Goal: Information Seeking & Learning: Learn about a topic

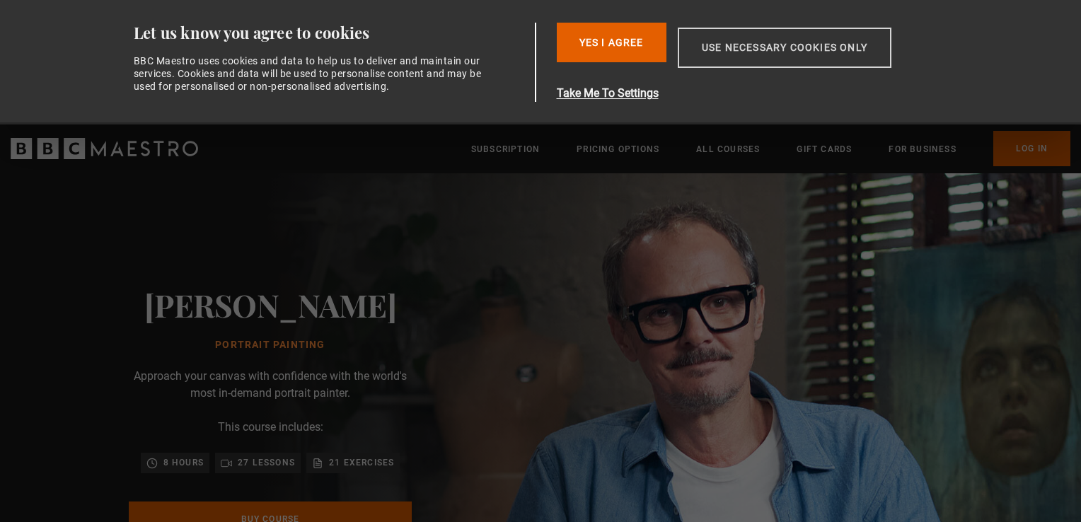
click at [750, 52] on button "Use necessary cookies only" at bounding box center [785, 48] width 214 height 40
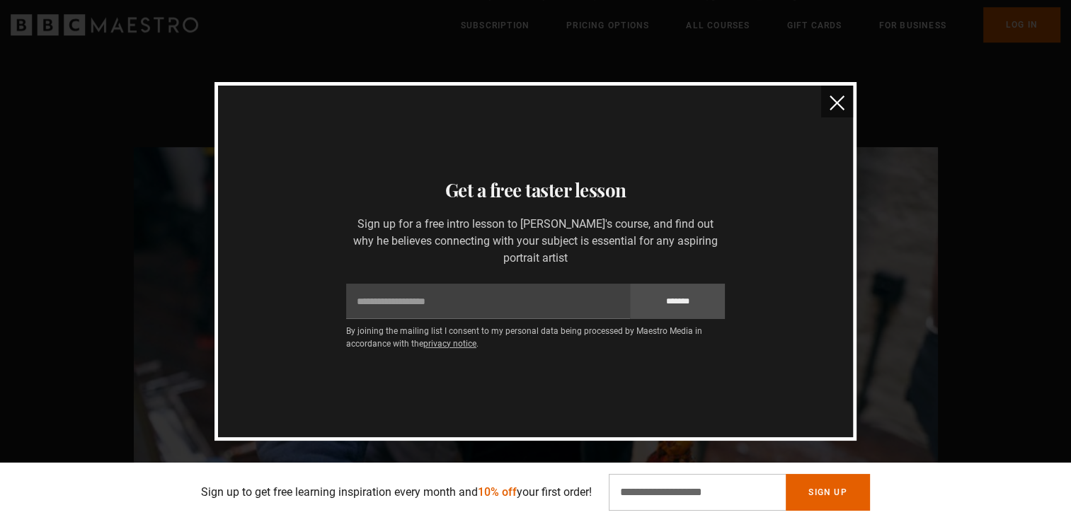
scroll to position [0, 556]
click at [835, 103] on img "close" at bounding box center [836, 103] width 15 height 15
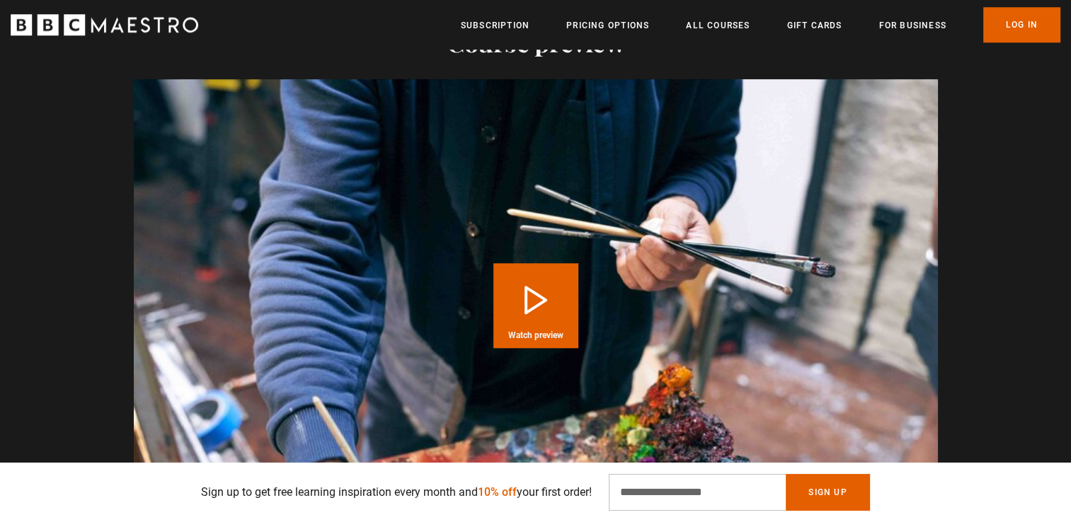
scroll to position [1427, 0]
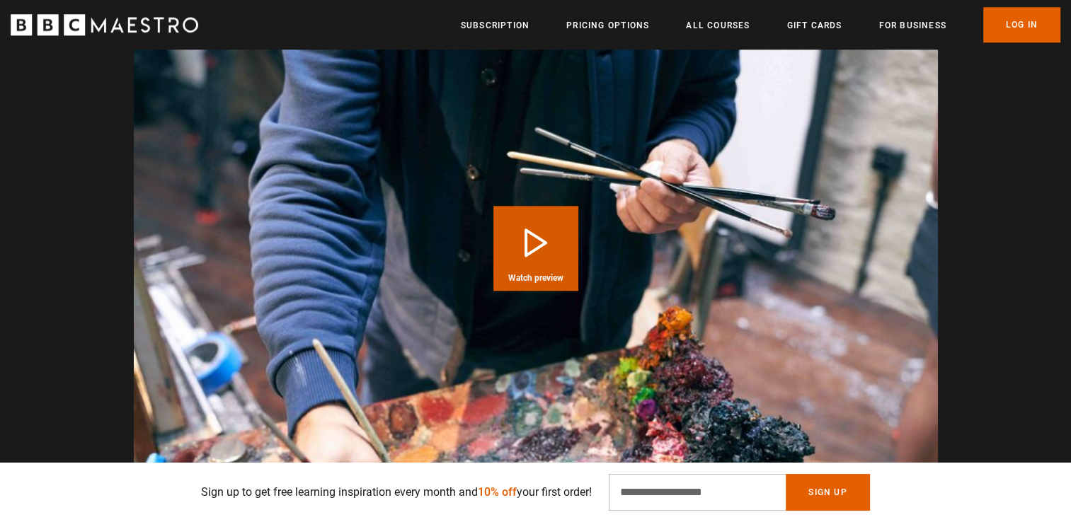
click at [539, 251] on button "Play Course overview for Portrait Painting with [PERSON_NAME] Watch preview" at bounding box center [535, 248] width 85 height 85
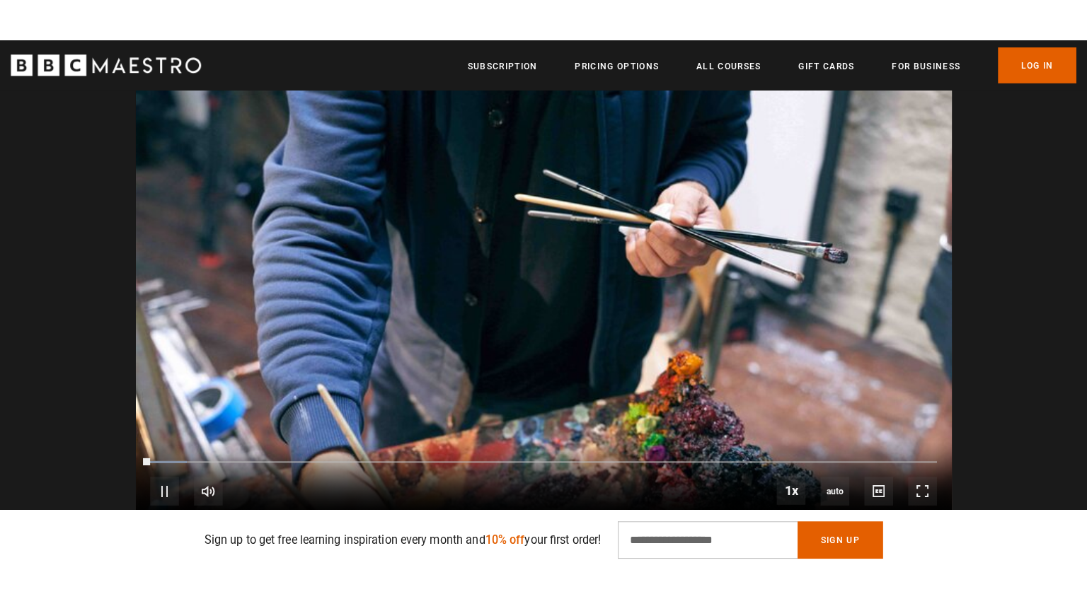
scroll to position [0, 742]
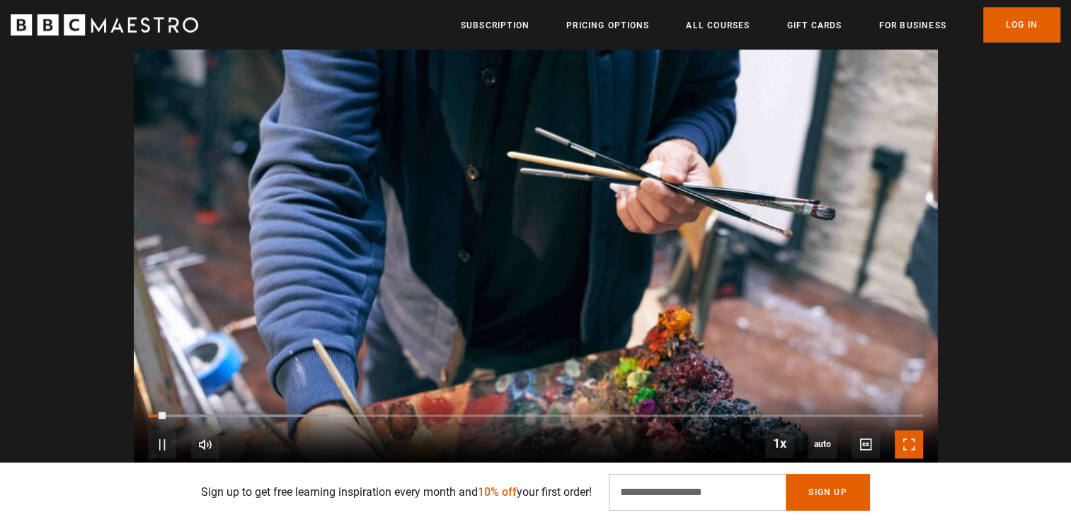
click at [906, 445] on span "Video Player" at bounding box center [909, 444] width 28 height 28
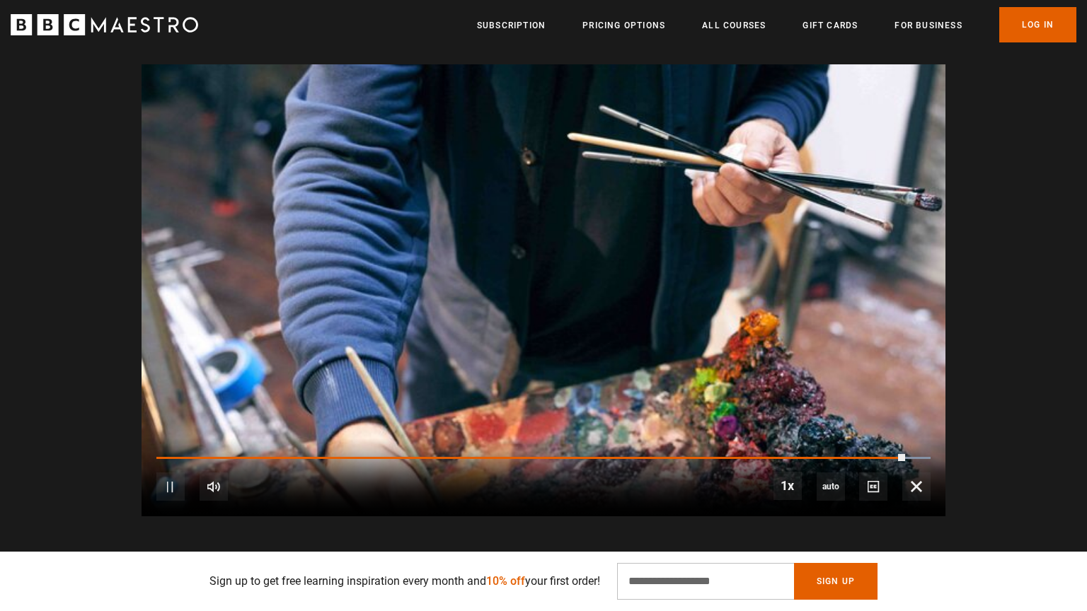
scroll to position [0, 2596]
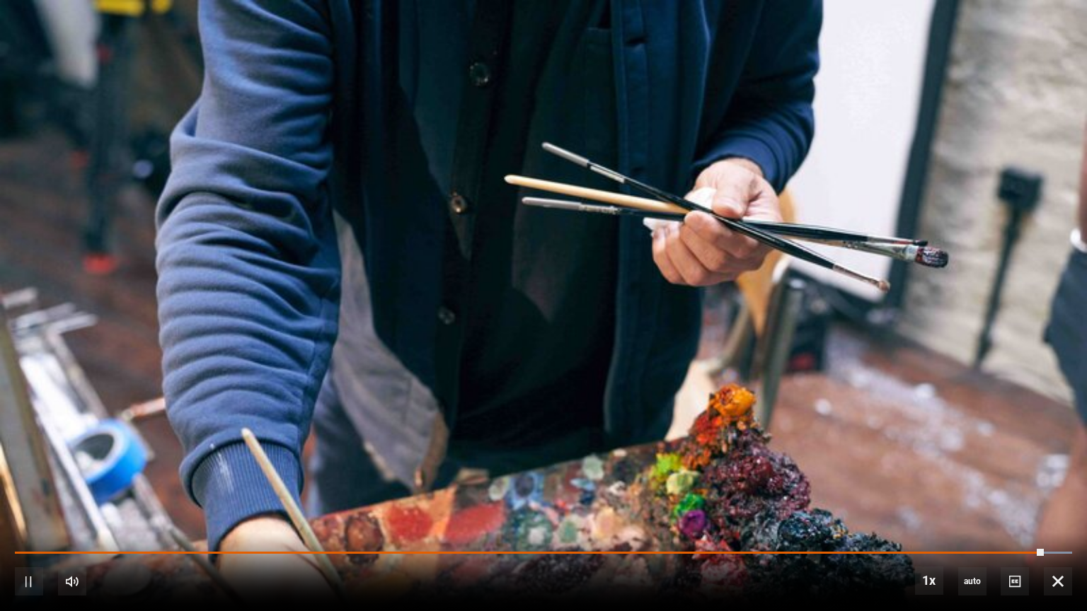
click at [929, 522] on div "10s Skip Back 10 seconds Pause 10s Skip Forward 10 seconds Loaded : 100.00% 1:3…" at bounding box center [543, 572] width 1087 height 79
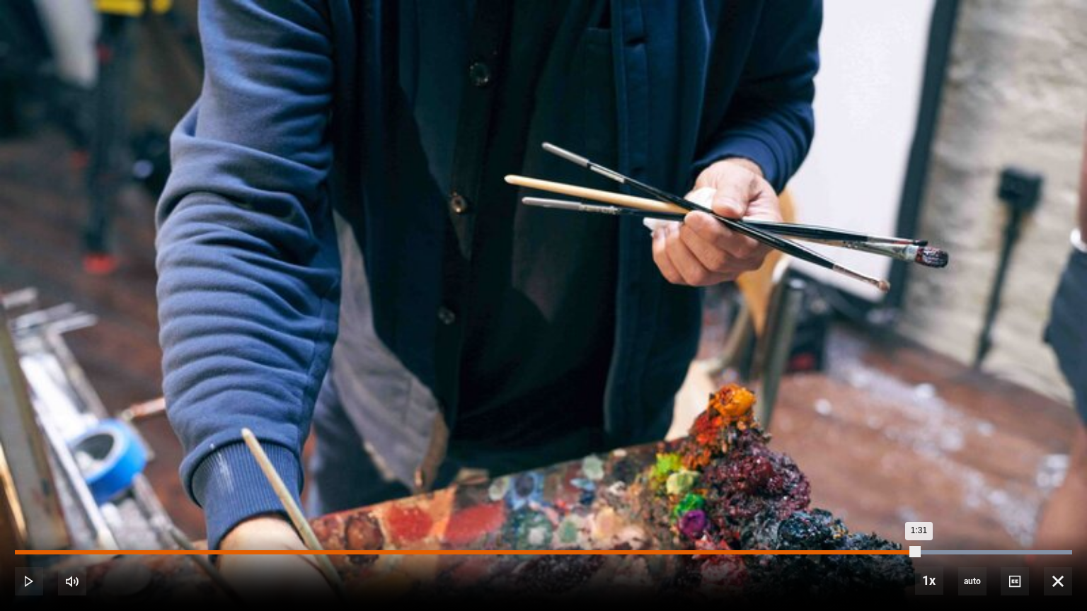
click at [918, 522] on div "Loaded : 100.00% 1:31 1:31" at bounding box center [543, 553] width 1057 height 4
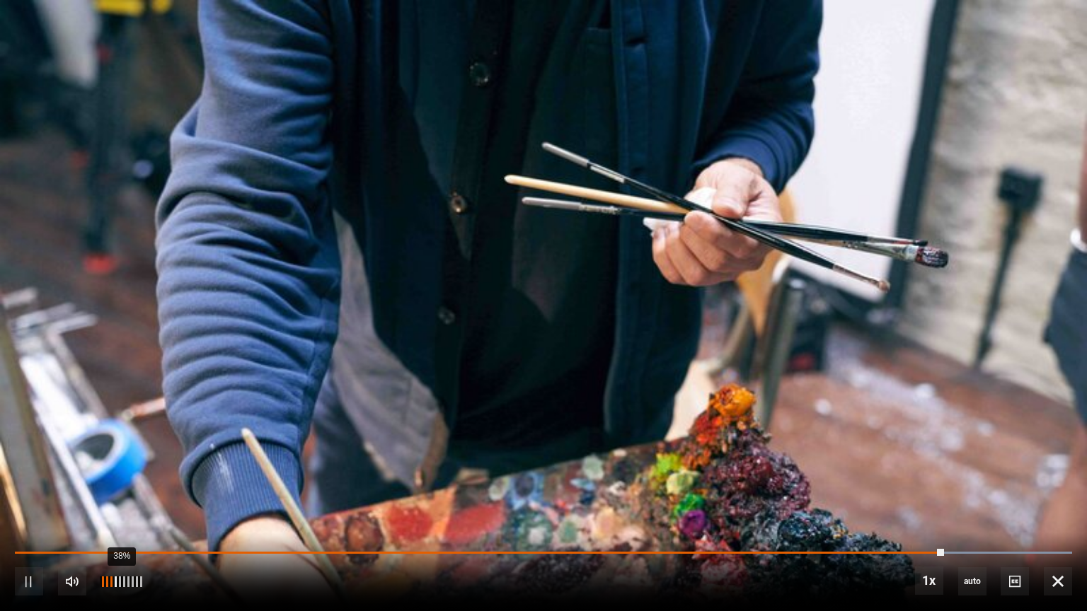
click at [121, 522] on div "38%" at bounding box center [121, 582] width 1 height 11
click at [935, 522] on div "10s Skip Back 10 seconds Pause 10s Skip Forward 10 seconds Loaded : 100.00% 1:3…" at bounding box center [543, 572] width 1087 height 79
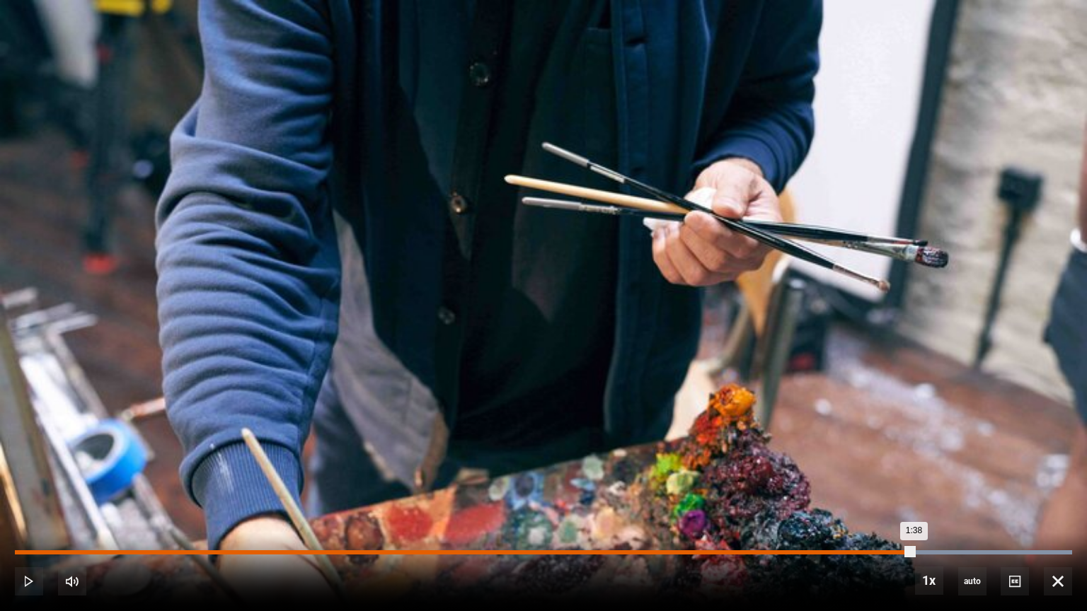
scroll to position [0, 2781]
click at [913, 522] on div "Loaded : 100.00% 1:30 1:38" at bounding box center [543, 553] width 1057 height 4
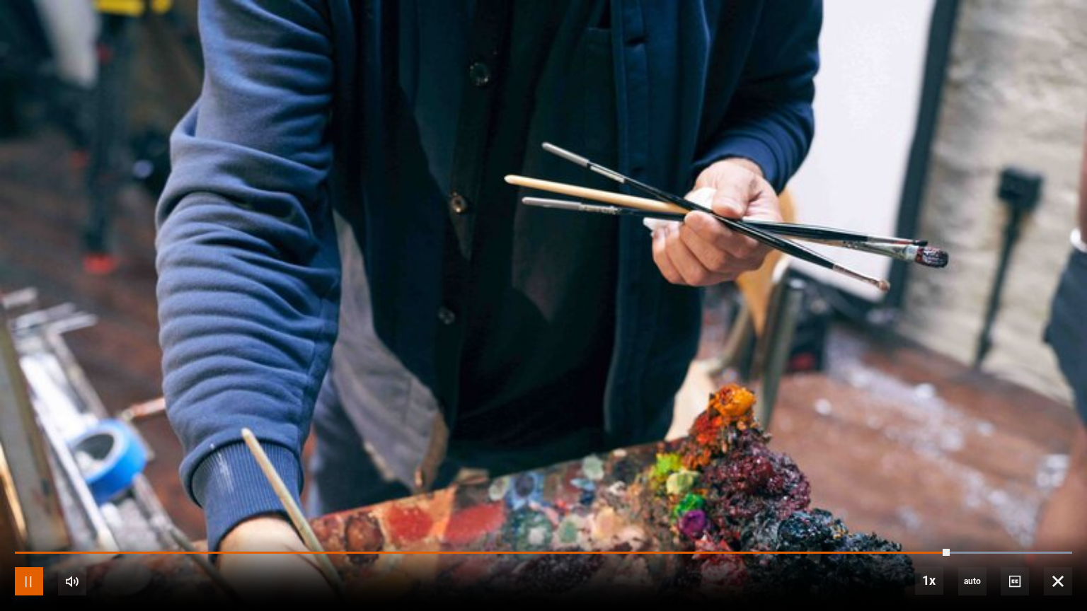
click at [25, 522] on span "Video Player" at bounding box center [29, 582] width 28 height 28
click at [916, 522] on div "10s Skip Back 10 seconds Play 10s Skip Forward 10 seconds Loaded : 100.00% 1:29…" at bounding box center [543, 572] width 1087 height 79
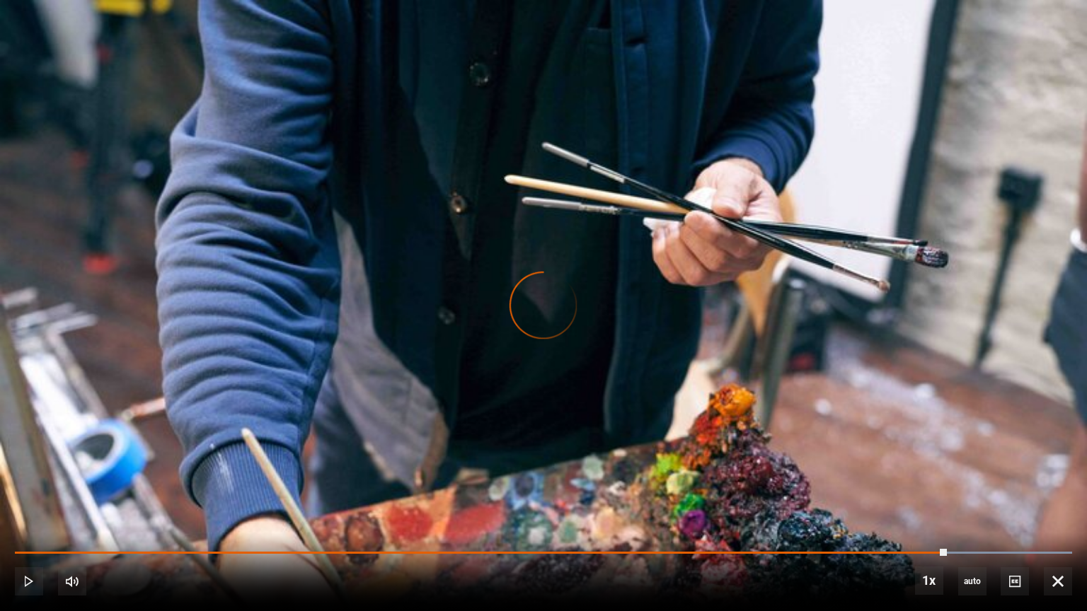
drag, startPoint x: 946, startPoint y: 553, endPoint x: 937, endPoint y: 556, distance: 9.6
click at [937, 522] on div "10s Skip Back 10 seconds Play 10s Skip Forward 10 seconds Loaded : 100.00% 1:33…" at bounding box center [543, 572] width 1087 height 79
click at [21, 522] on span "Video Player" at bounding box center [29, 582] width 28 height 28
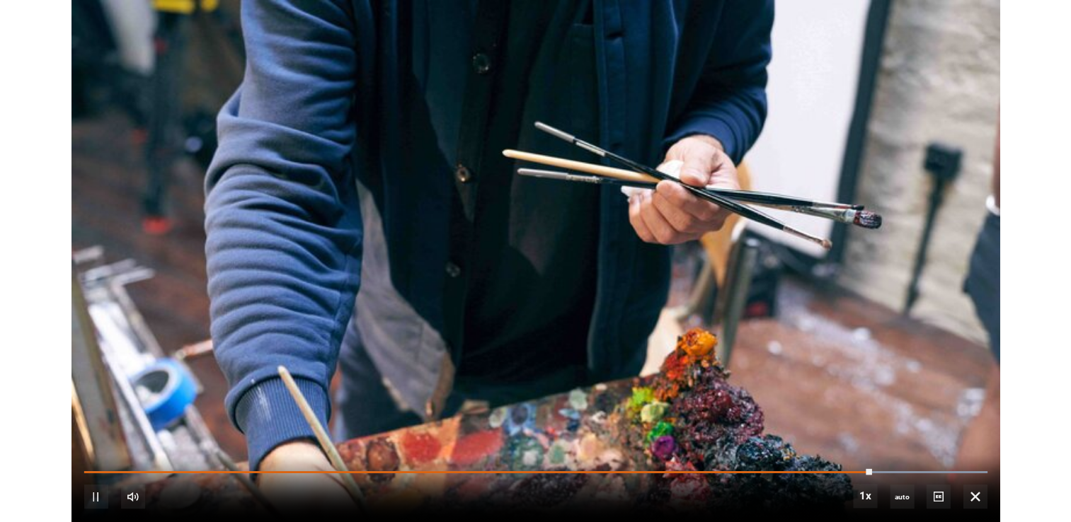
scroll to position [0, 3152]
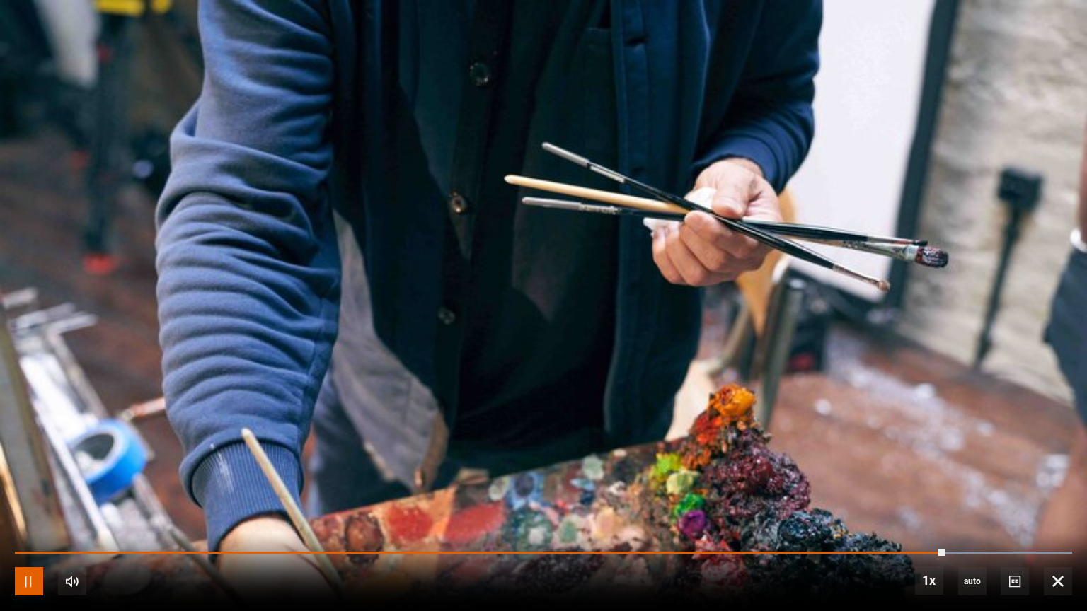
click at [21, 522] on span "Video Player" at bounding box center [29, 582] width 28 height 28
click at [1055, 522] on span "Video Player" at bounding box center [1058, 582] width 28 height 28
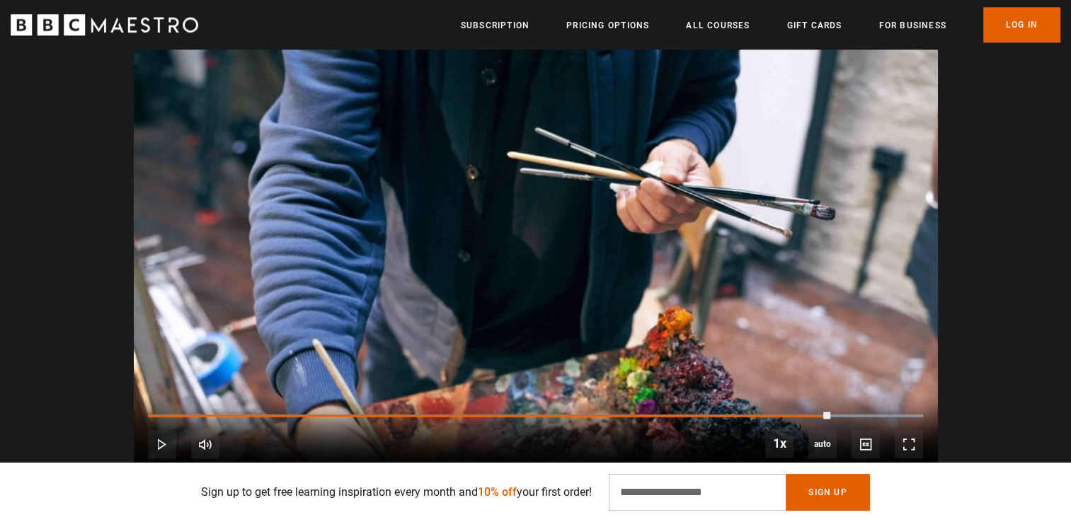
drag, startPoint x: 1069, startPoint y: 160, endPoint x: 1073, endPoint y: 190, distance: 30.0
